Goal: Transaction & Acquisition: Purchase product/service

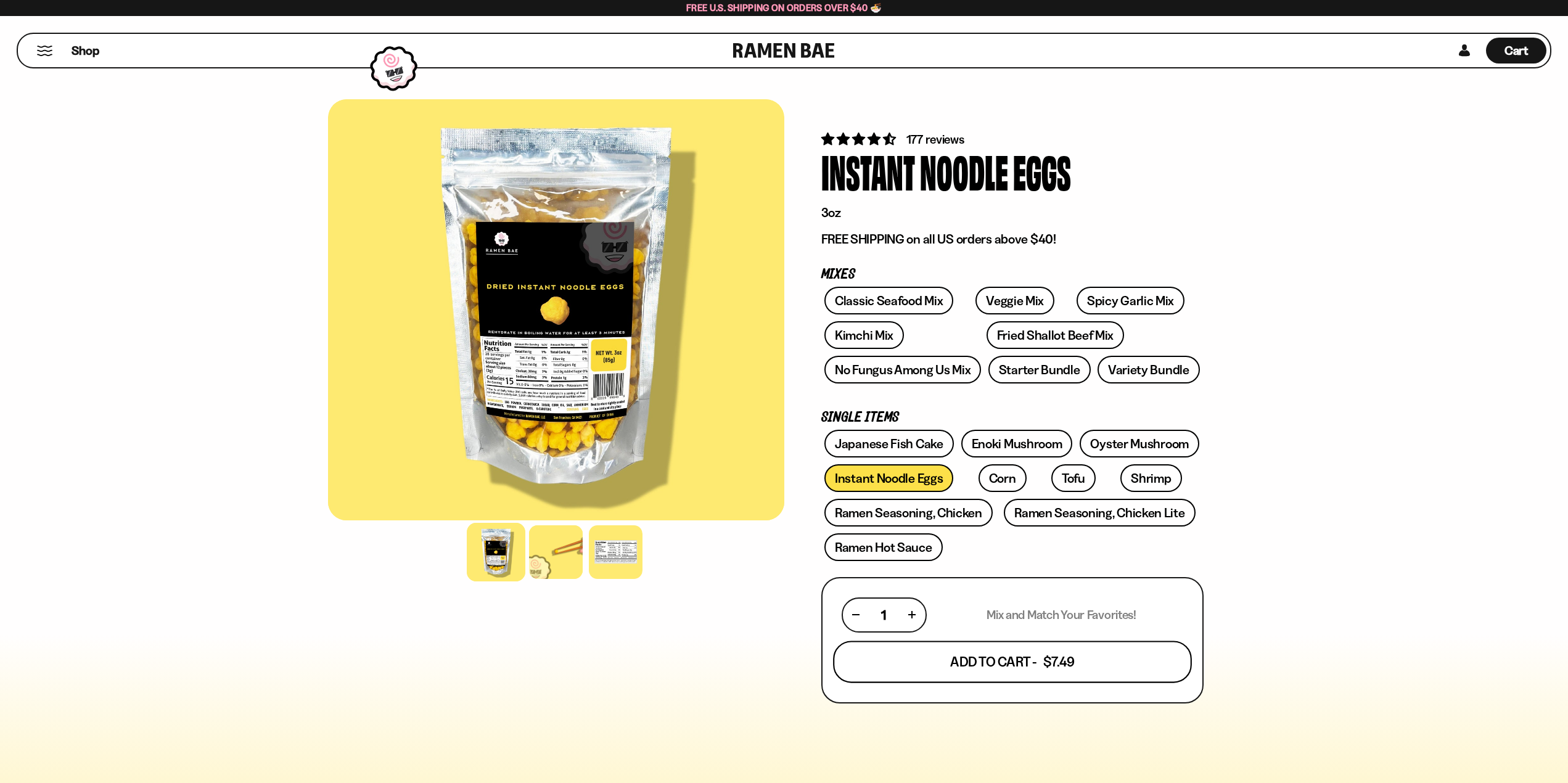
click at [1003, 664] on button "Add To Cart - $7.49" at bounding box center [1012, 661] width 359 height 42
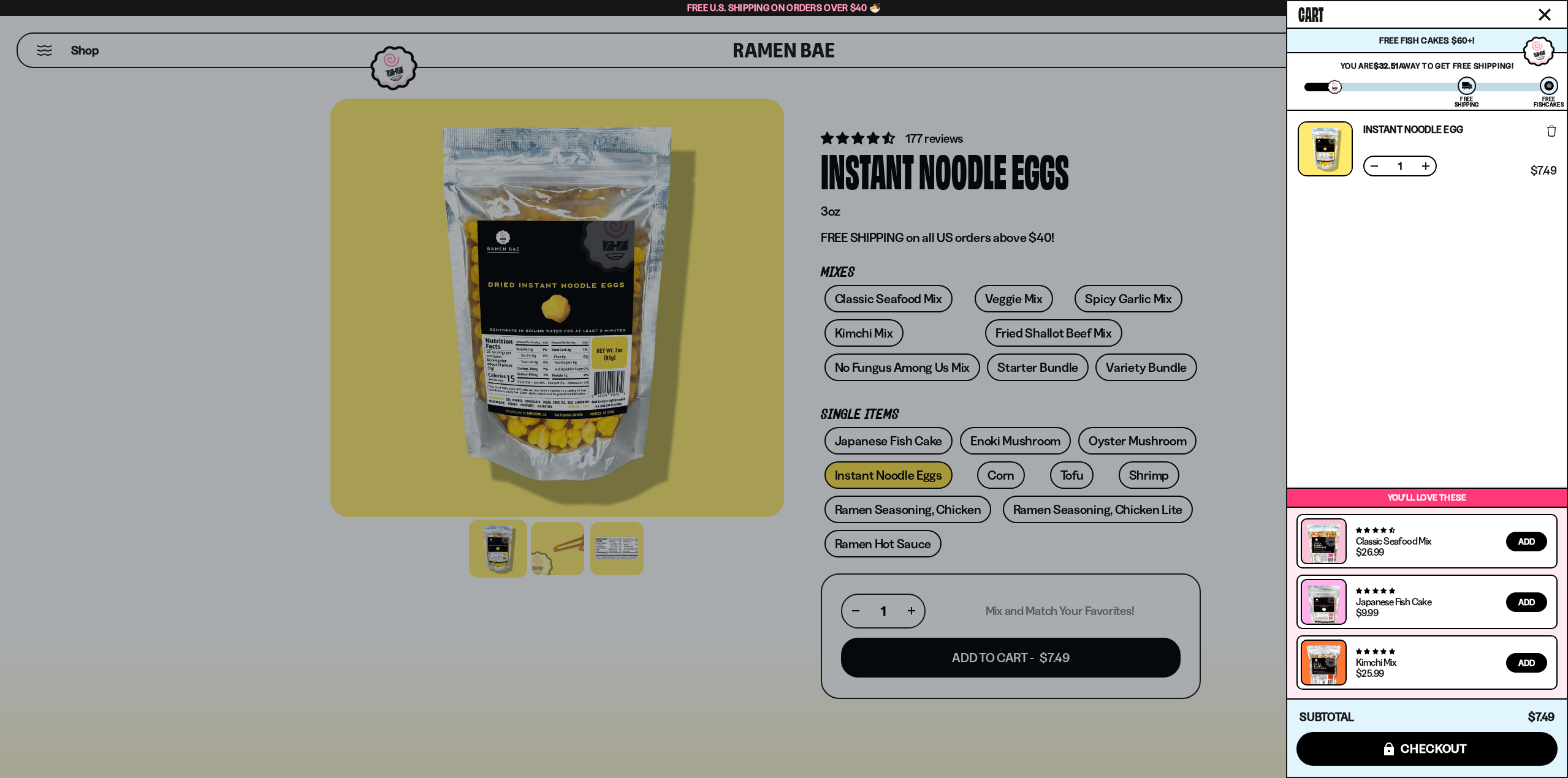
click at [1137, 218] on div at bounding box center [784, 389] width 1568 height 778
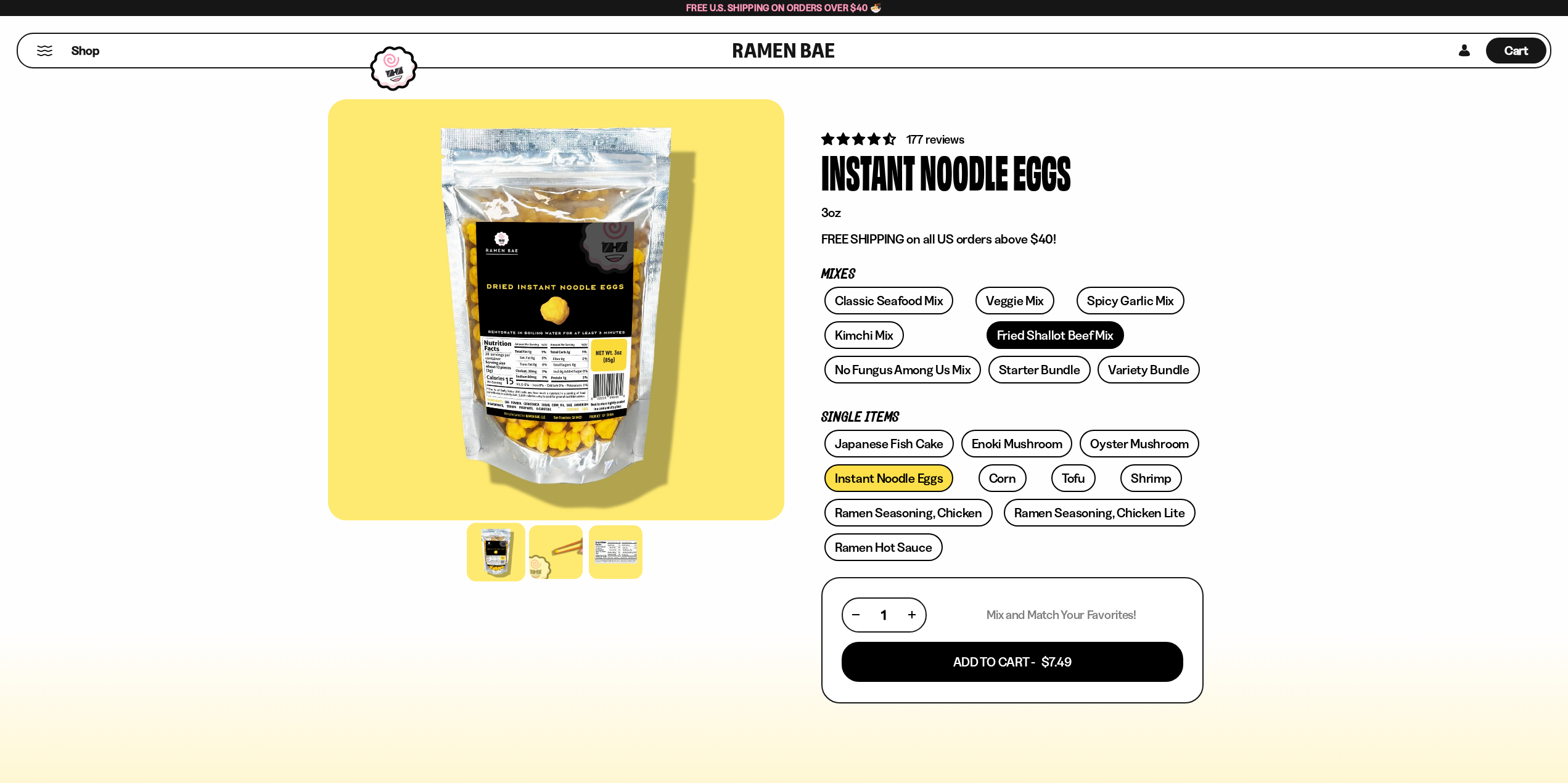
click at [986, 333] on link "Fried Shallot Beef Mix" at bounding box center [1055, 335] width 137 height 28
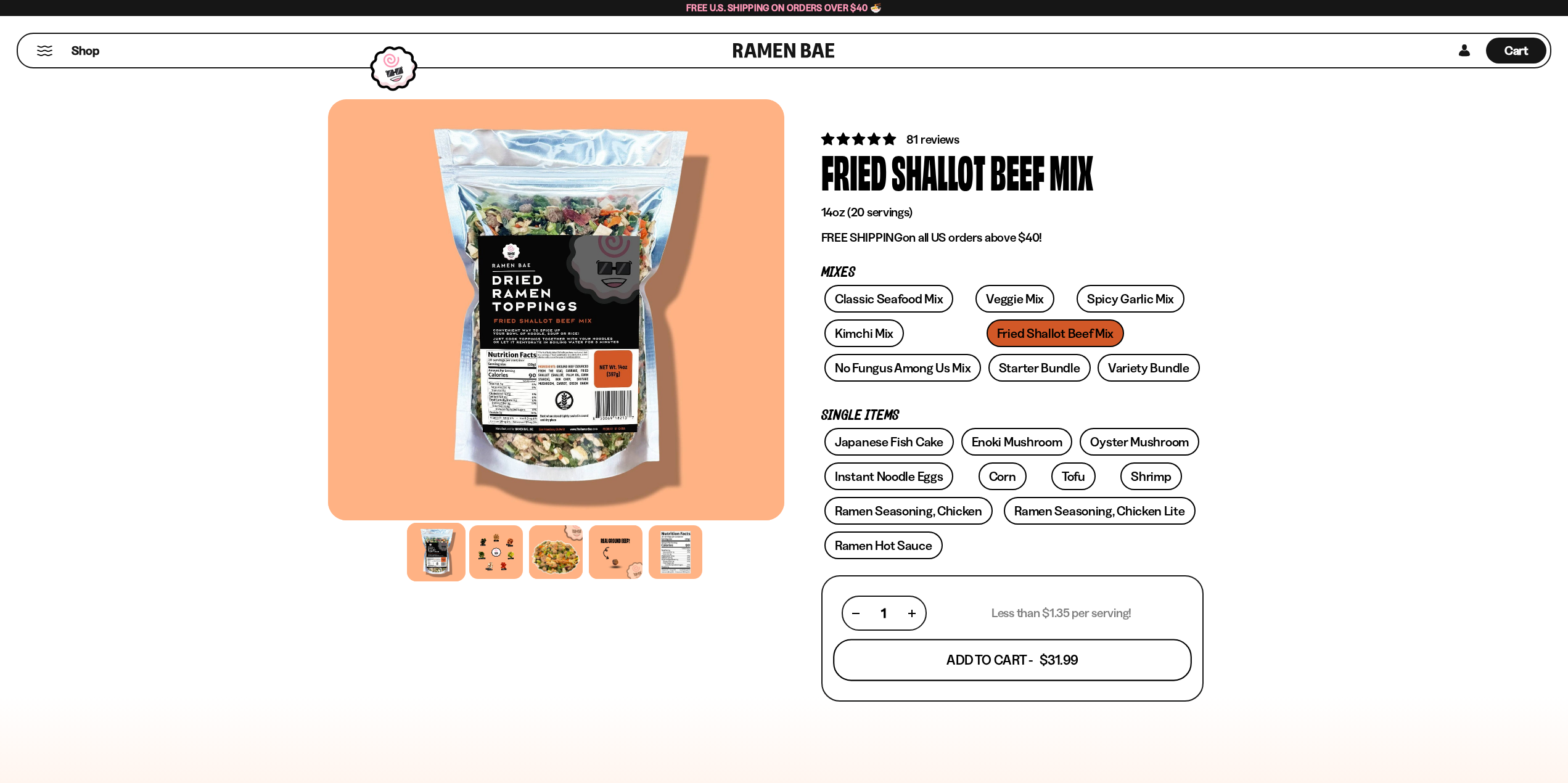
click at [1076, 666] on button "Add To Cart - $31.99" at bounding box center [1012, 660] width 359 height 42
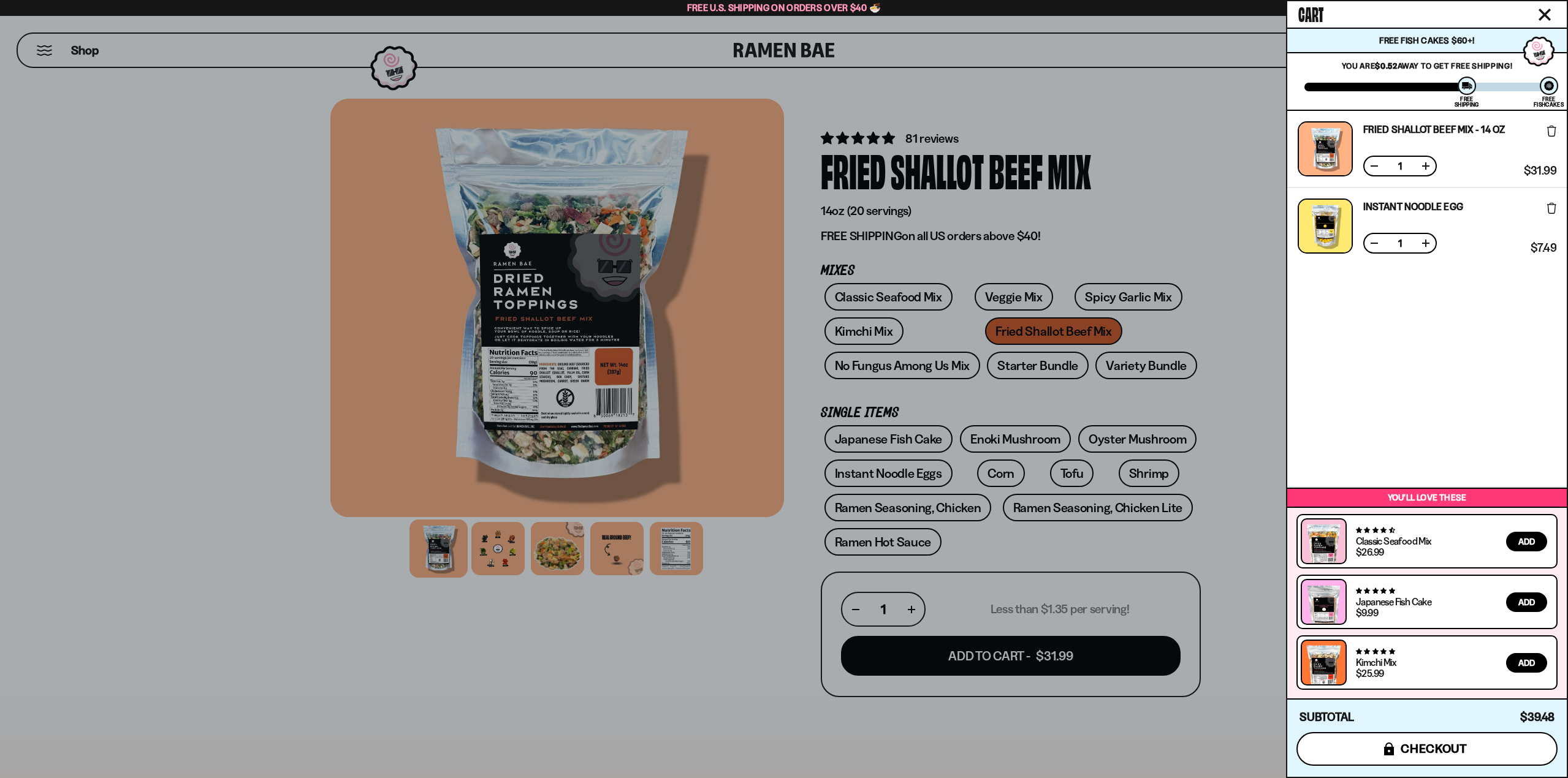
click at [1419, 745] on span "checkout" at bounding box center [1434, 749] width 67 height 13
